Goal: Transaction & Acquisition: Download file/media

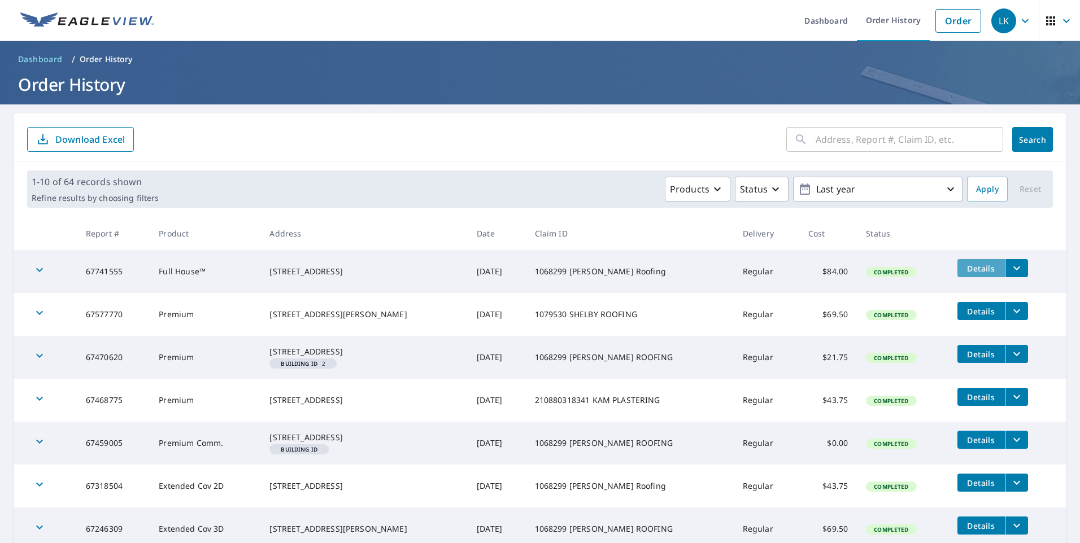
click at [972, 271] on span "Details" at bounding box center [981, 268] width 34 height 11
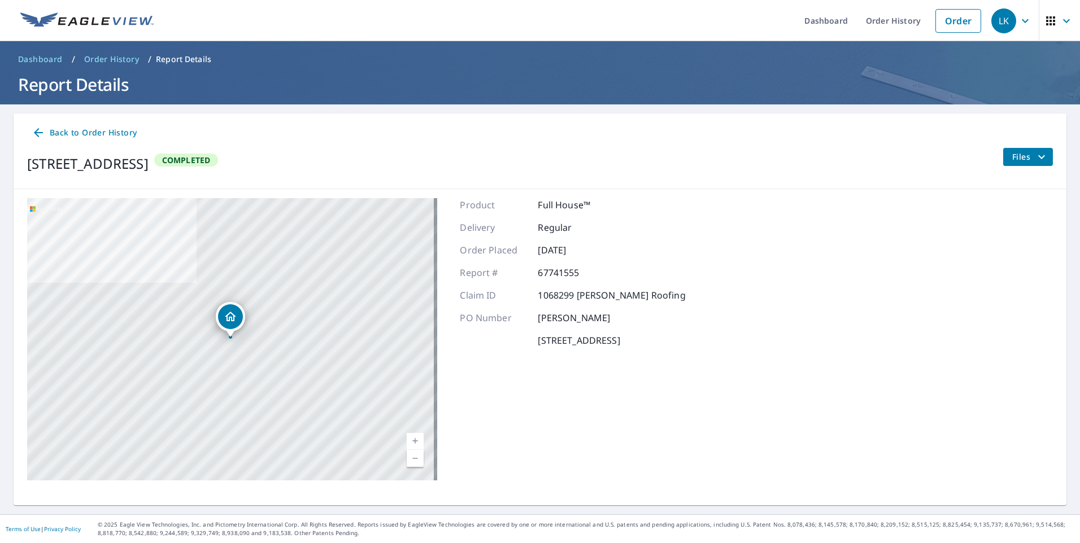
click at [1022, 151] on span "Files" at bounding box center [1030, 157] width 36 height 14
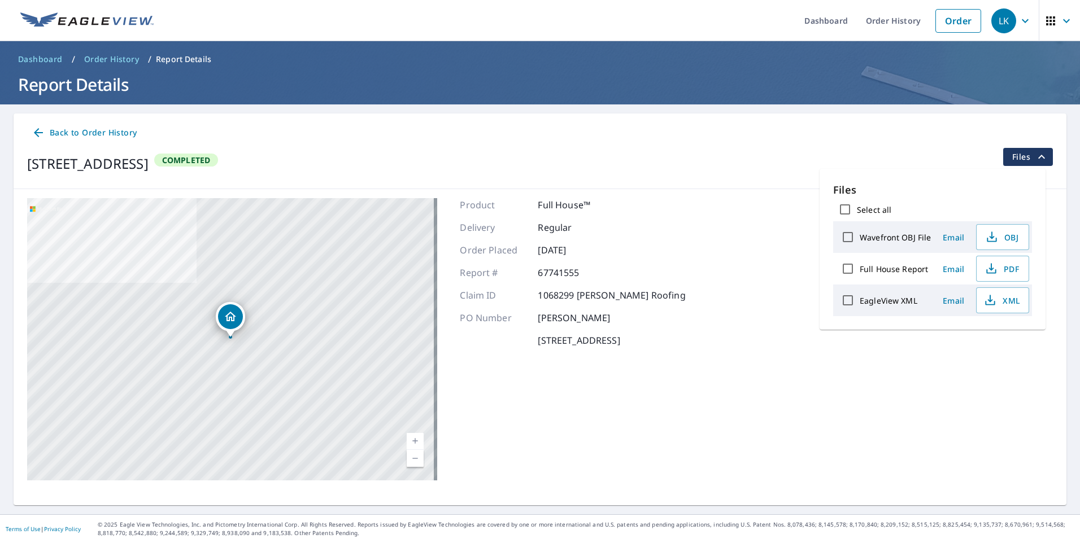
click at [864, 207] on label "Select all" at bounding box center [874, 209] width 34 height 11
click at [857, 207] on input "Select all" at bounding box center [845, 210] width 24 height 24
checkbox input "true"
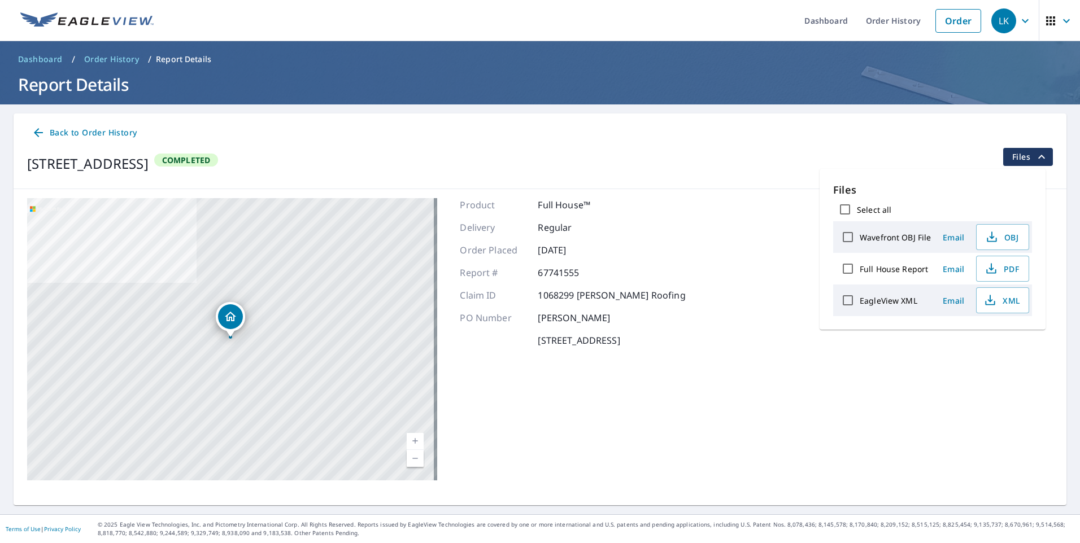
checkbox input "true"
click at [850, 212] on input "Select all" at bounding box center [845, 210] width 24 height 24
checkbox input "false"
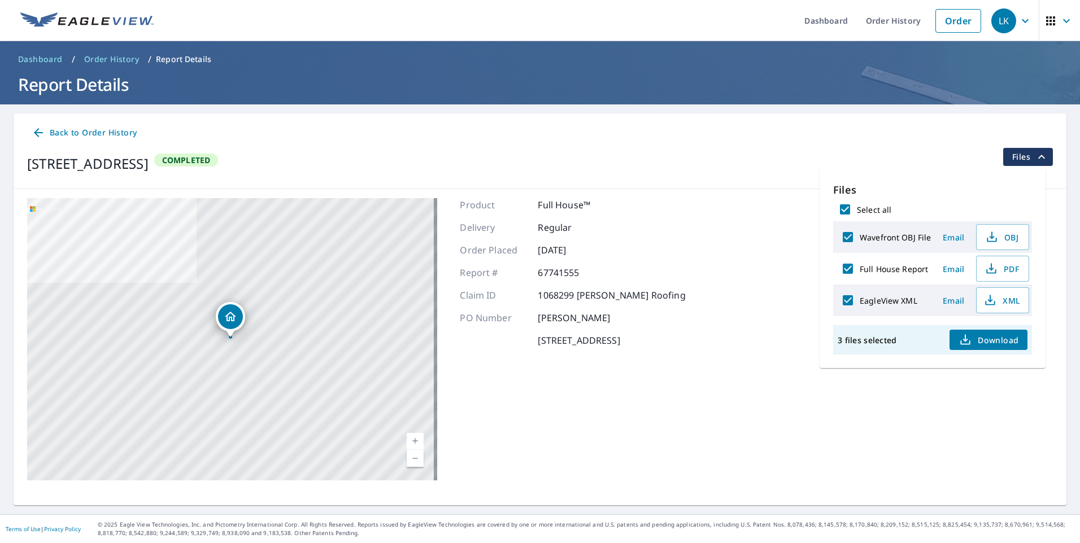
checkbox input "false"
click at [983, 268] on span "PDF" at bounding box center [1001, 269] width 36 height 14
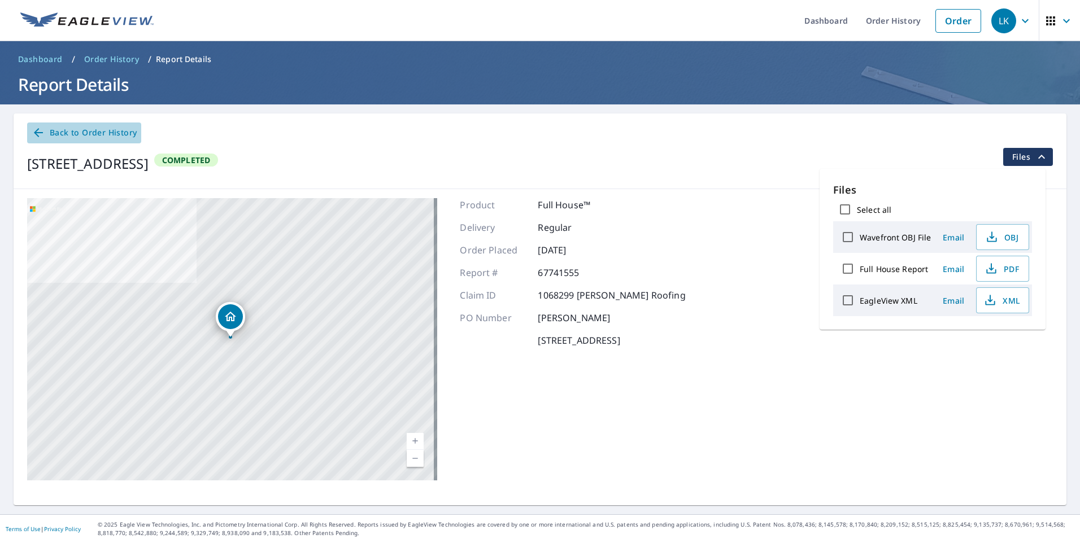
click at [37, 129] on icon at bounding box center [39, 133] width 14 height 14
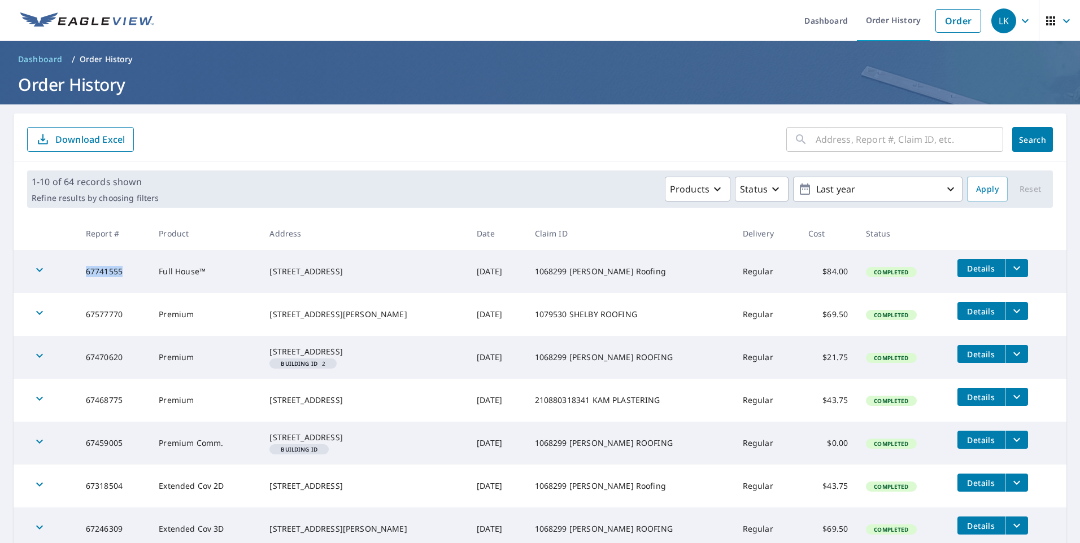
drag, startPoint x: 106, startPoint y: 271, endPoint x: 81, endPoint y: 270, distance: 25.4
click at [81, 270] on td "67741555" at bounding box center [113, 271] width 73 height 43
copy td "67741555"
click at [1017, 269] on button "filesDropdownBtn-67741555" at bounding box center [1016, 268] width 23 height 18
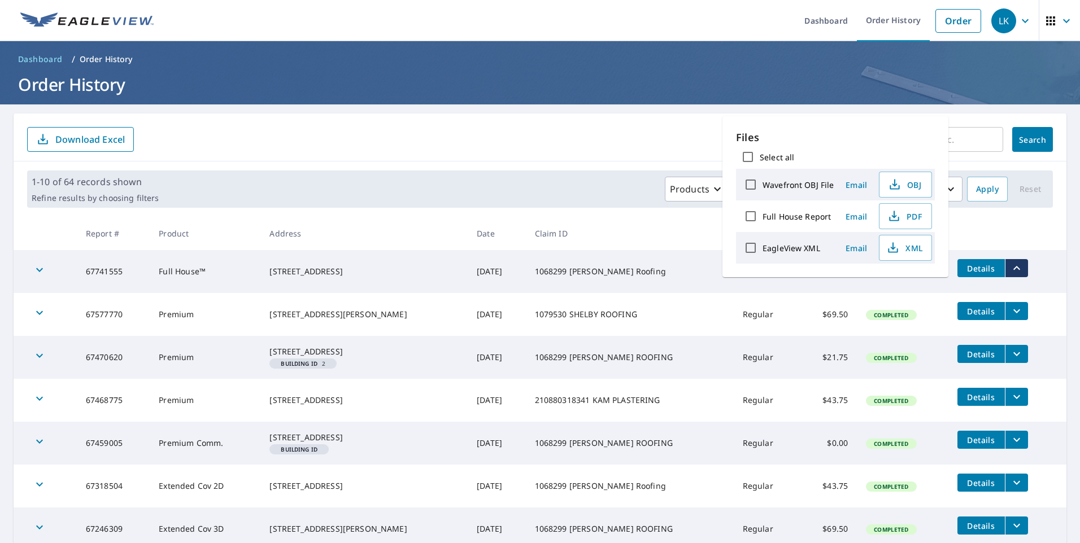
click at [698, 277] on td "1068299 [PERSON_NAME] Roofing" at bounding box center [630, 271] width 208 height 43
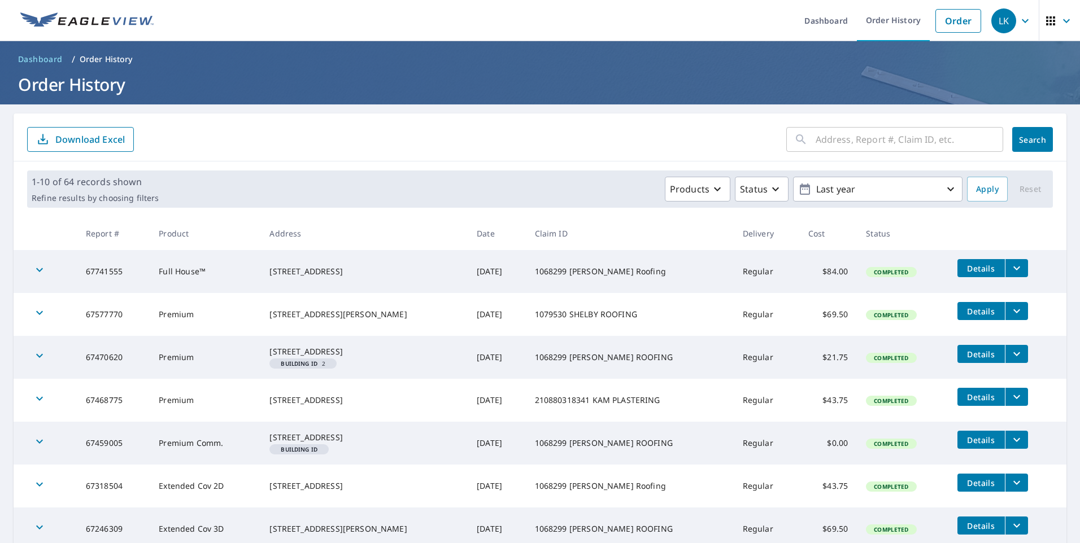
click at [40, 273] on icon "button" at bounding box center [40, 270] width 14 height 14
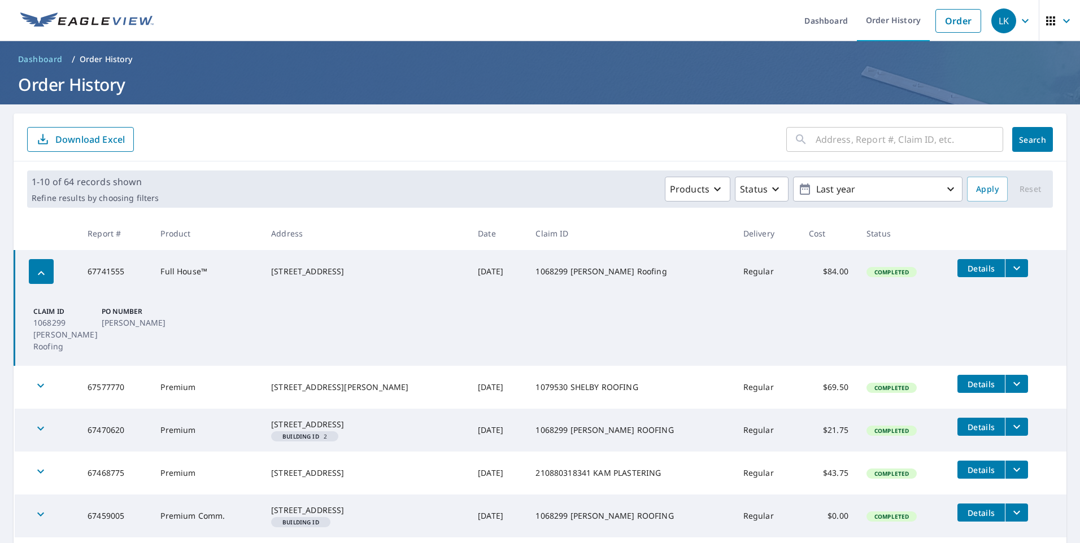
click at [820, 272] on td "$84.00" at bounding box center [829, 271] width 58 height 43
